Goal: Find specific page/section: Find specific page/section

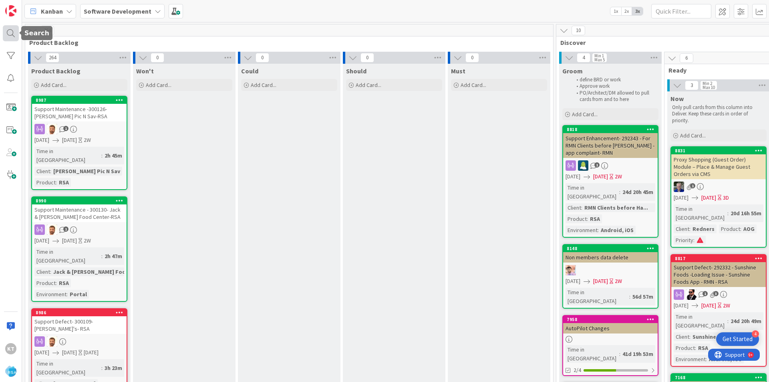
click at [10, 29] on div at bounding box center [11, 33] width 16 height 16
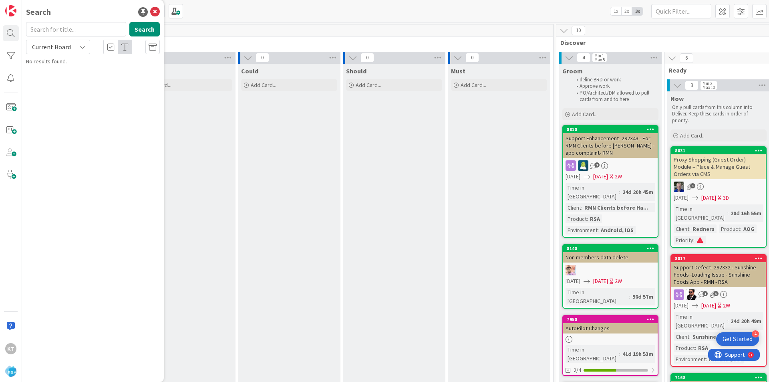
click at [73, 30] on input "text" at bounding box center [76, 29] width 100 height 14
click at [138, 31] on button "Search" at bounding box center [144, 29] width 30 height 14
type input "trigs"
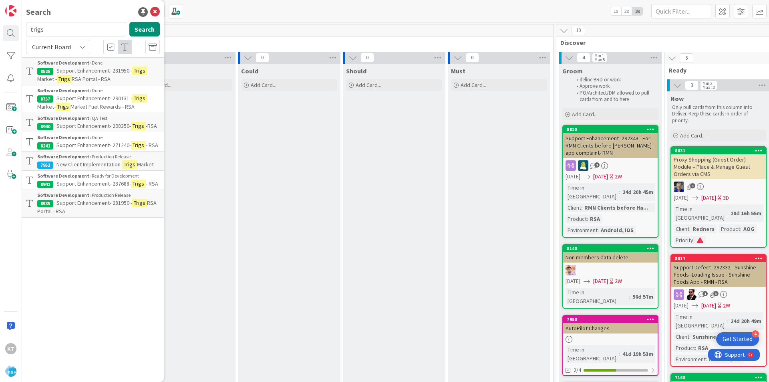
click at [81, 112] on link "Software Development › Done 8757 Support Enhancement- 290131 - Trigs Market- Tr…" at bounding box center [93, 98] width 142 height 27
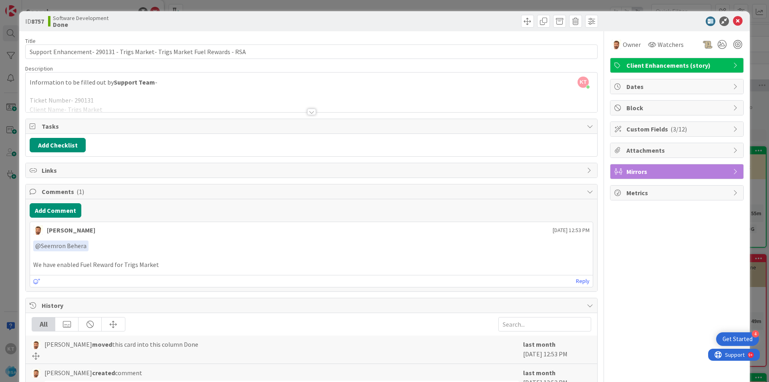
click at [308, 113] on div at bounding box center [311, 112] width 9 height 6
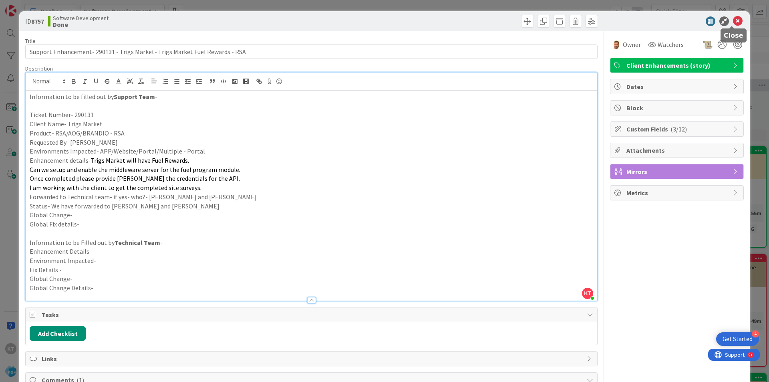
click at [733, 19] on icon at bounding box center [738, 21] width 10 height 10
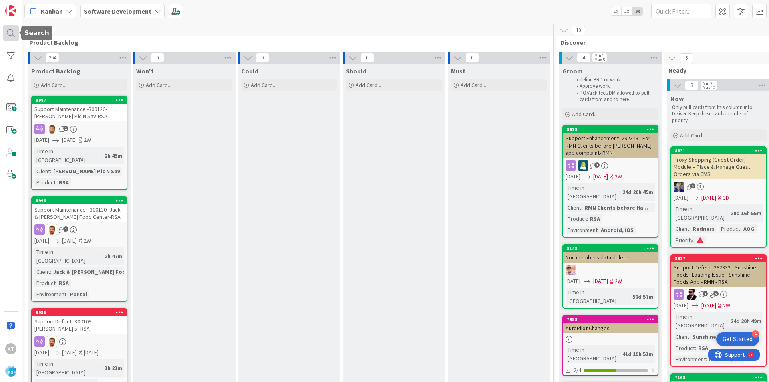
click at [10, 35] on div at bounding box center [11, 33] width 16 height 16
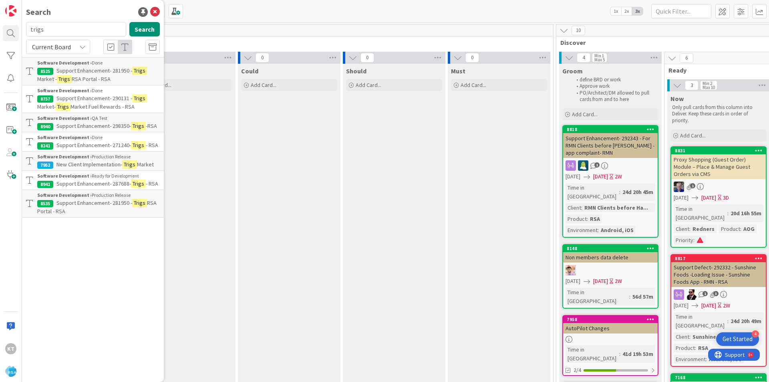
click at [64, 123] on span "Support Enhancement- 298350-" at bounding box center [93, 125] width 75 height 7
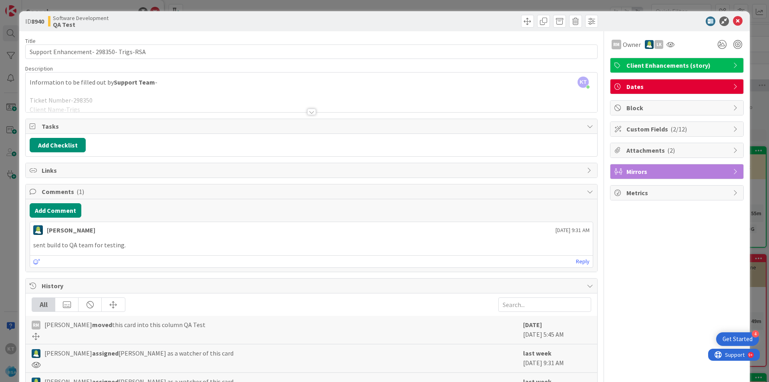
click at [307, 111] on div at bounding box center [311, 112] width 9 height 6
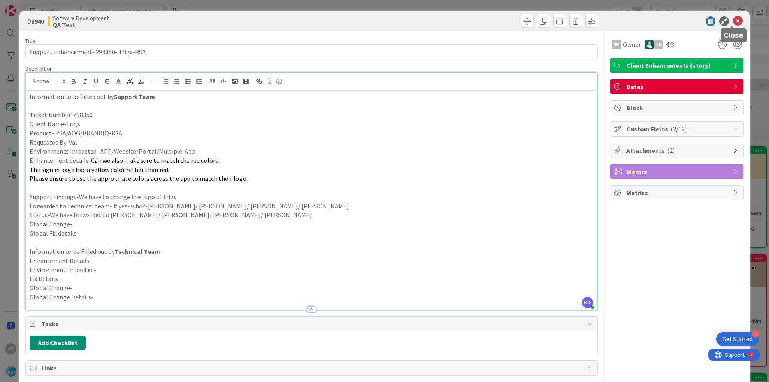
click at [733, 20] on icon at bounding box center [738, 21] width 10 height 10
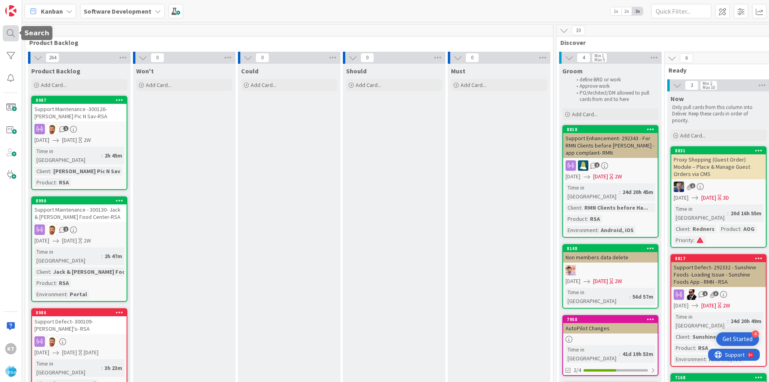
click at [10, 35] on div at bounding box center [11, 33] width 16 height 16
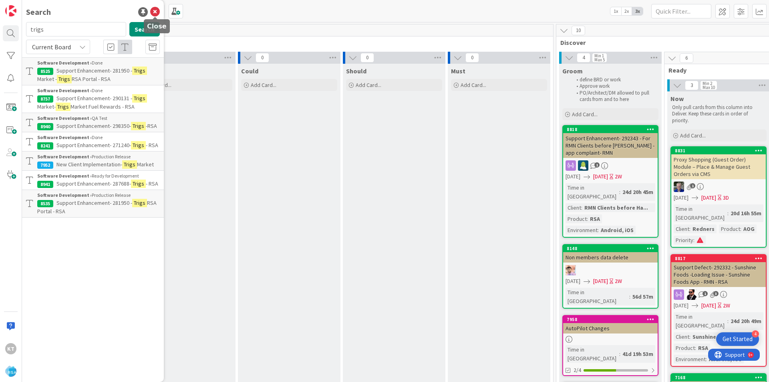
click at [156, 12] on icon at bounding box center [155, 12] width 10 height 10
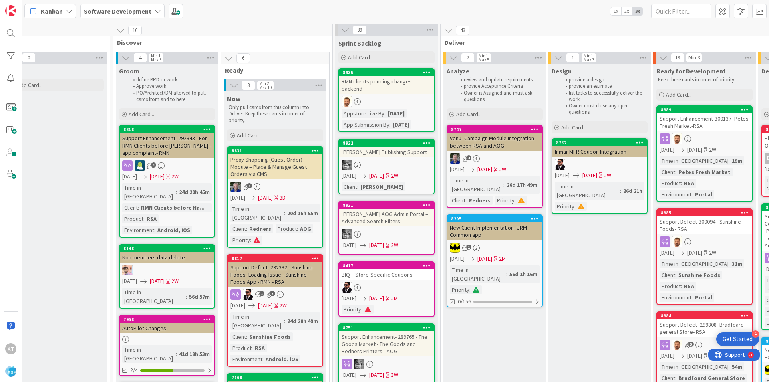
scroll to position [0, 447]
